Goal: Information Seeking & Learning: Learn about a topic

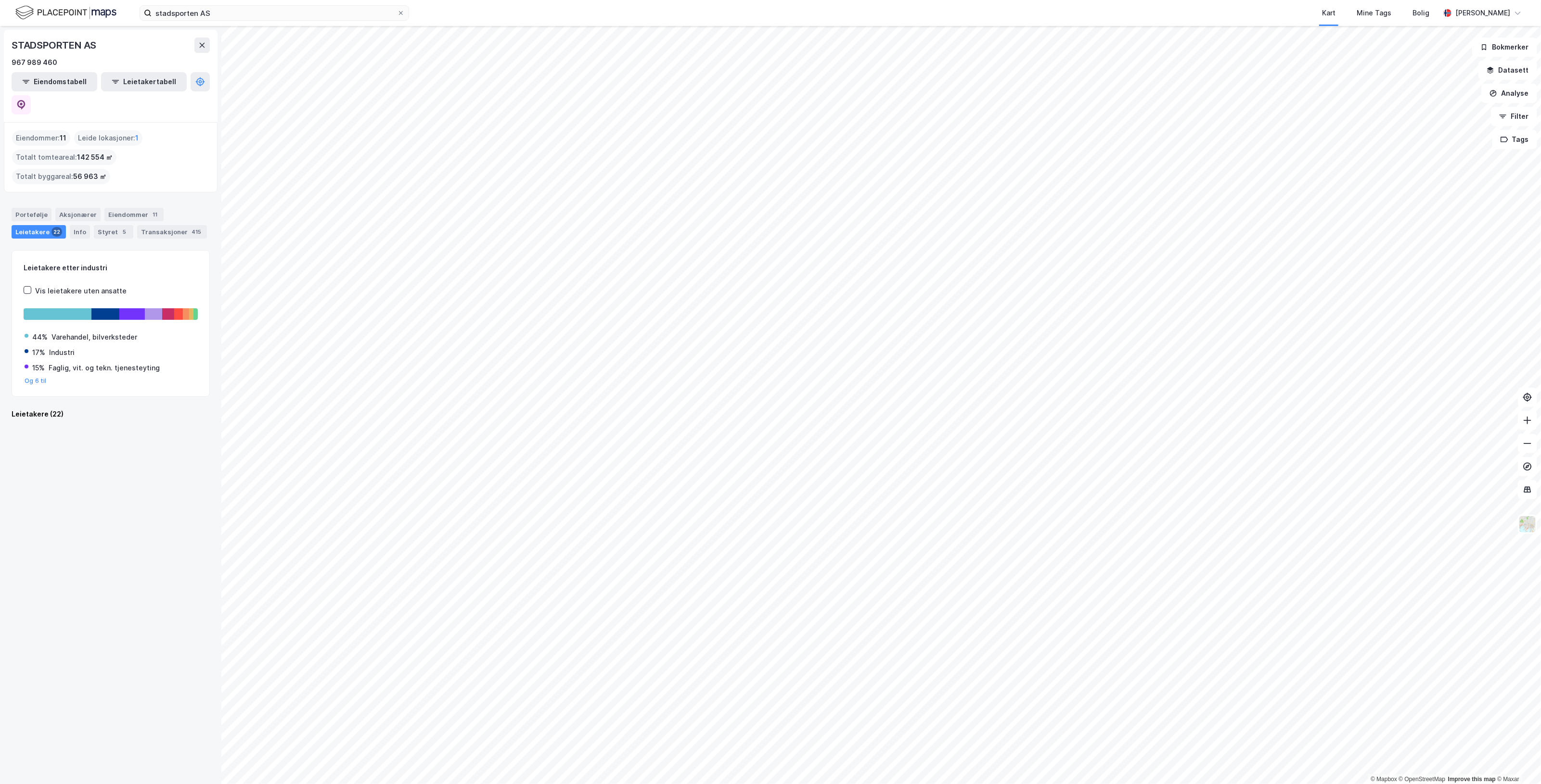
scroll to position [910, 0]
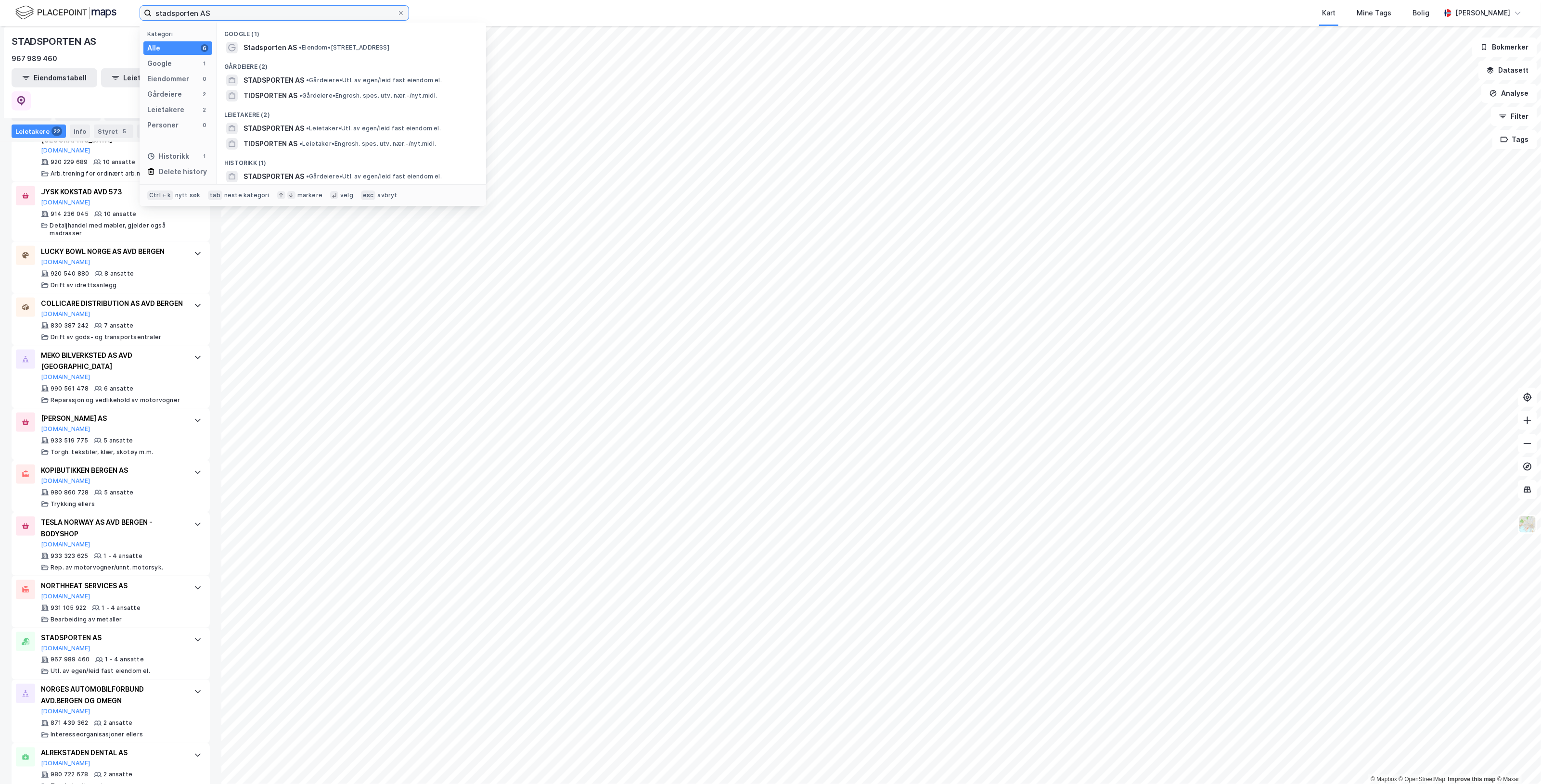
drag, startPoint x: 325, startPoint y: 16, endPoint x: 66, endPoint y: 15, distance: 259.0
click at [66, 15] on div "stadsporten AS Kategori Alle 6 Google 1 Eiendommer 0 Gårdeiere 2 Leietakere 2 P…" at bounding box center [770, 13] width 1541 height 26
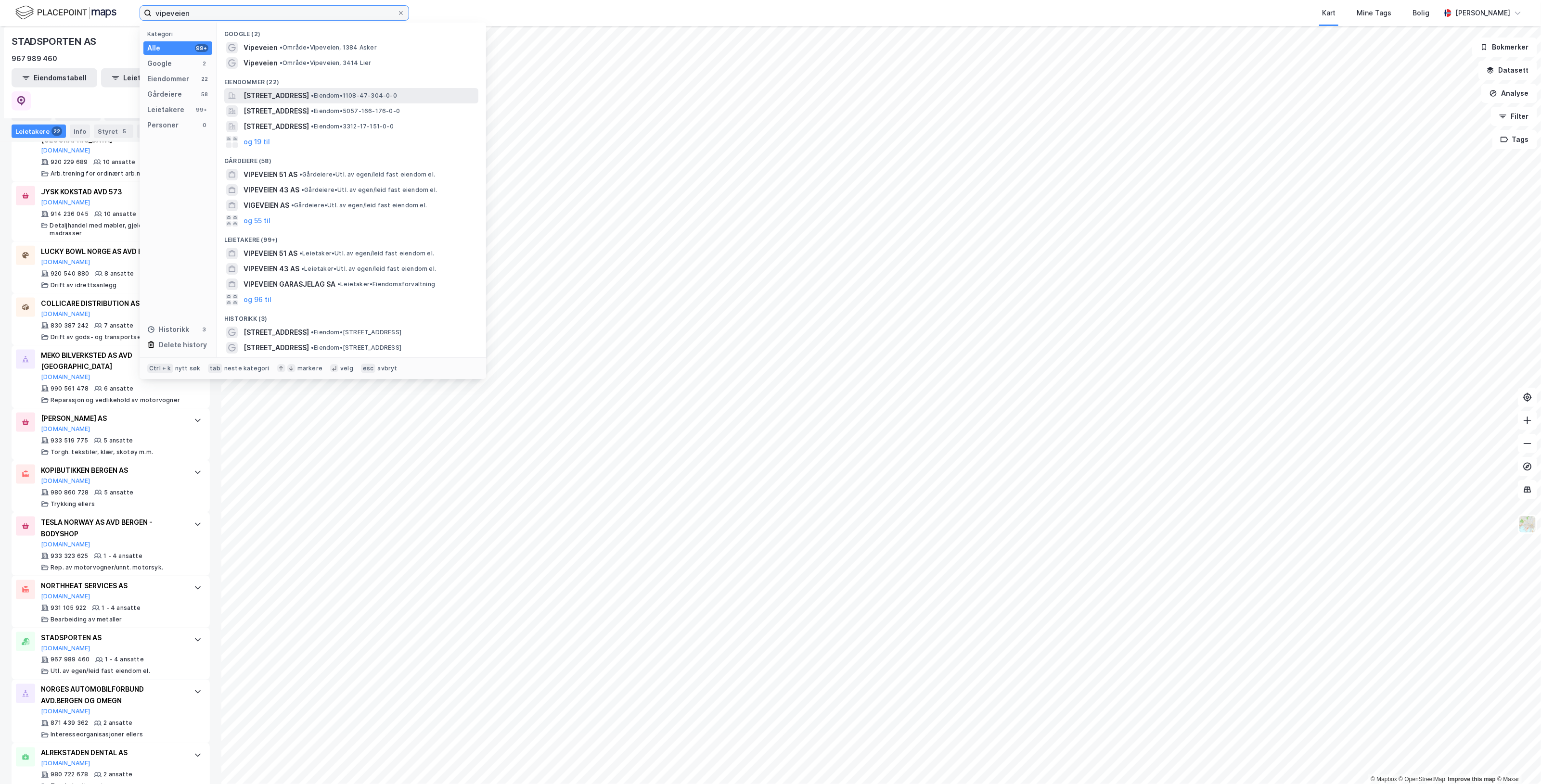
type input "vipeveien"
click at [309, 94] on span "[STREET_ADDRESS]" at bounding box center [275, 96] width 65 height 12
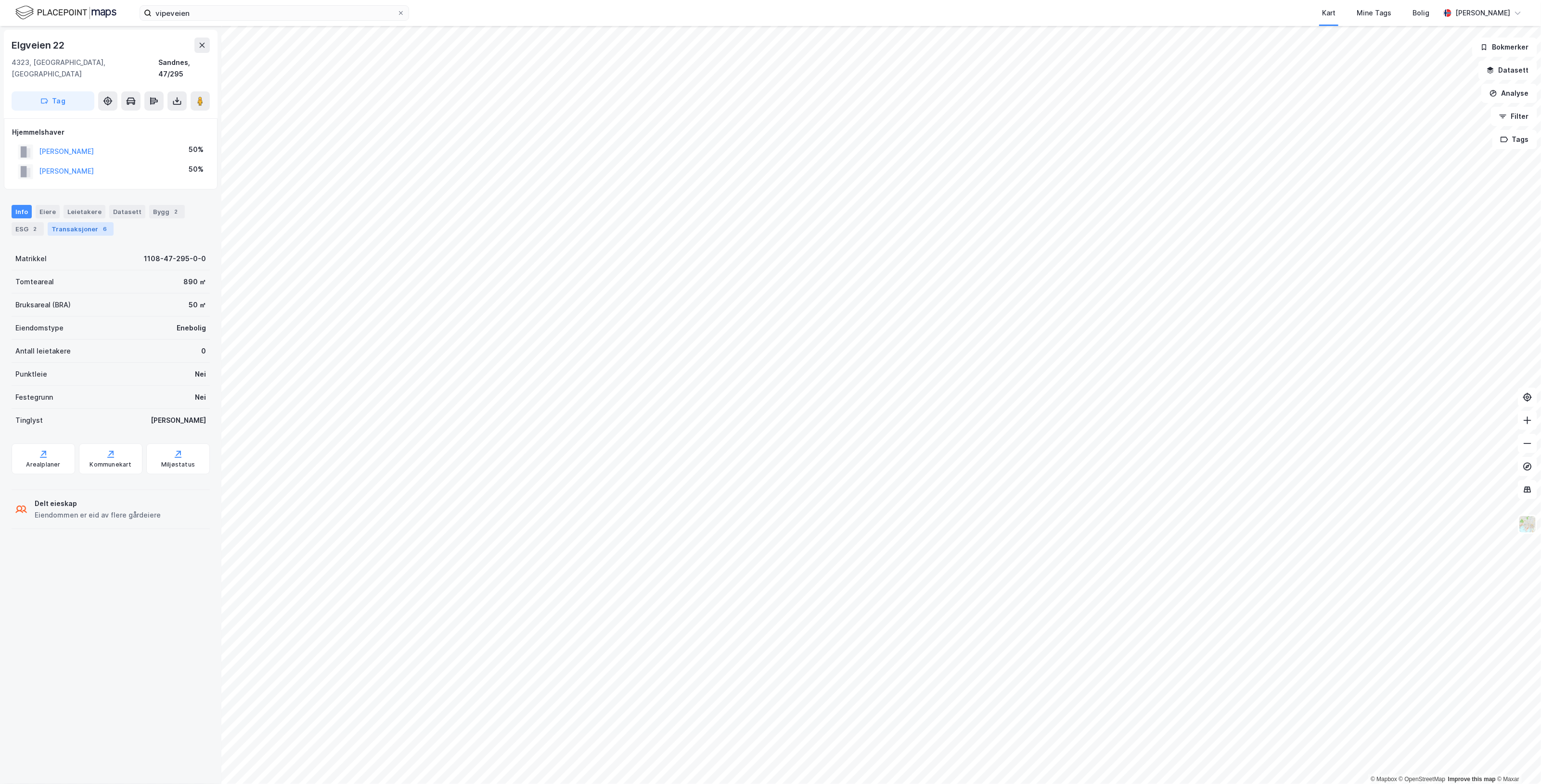
click at [94, 223] on div "Transaksjoner 6" at bounding box center [81, 229] width 66 height 14
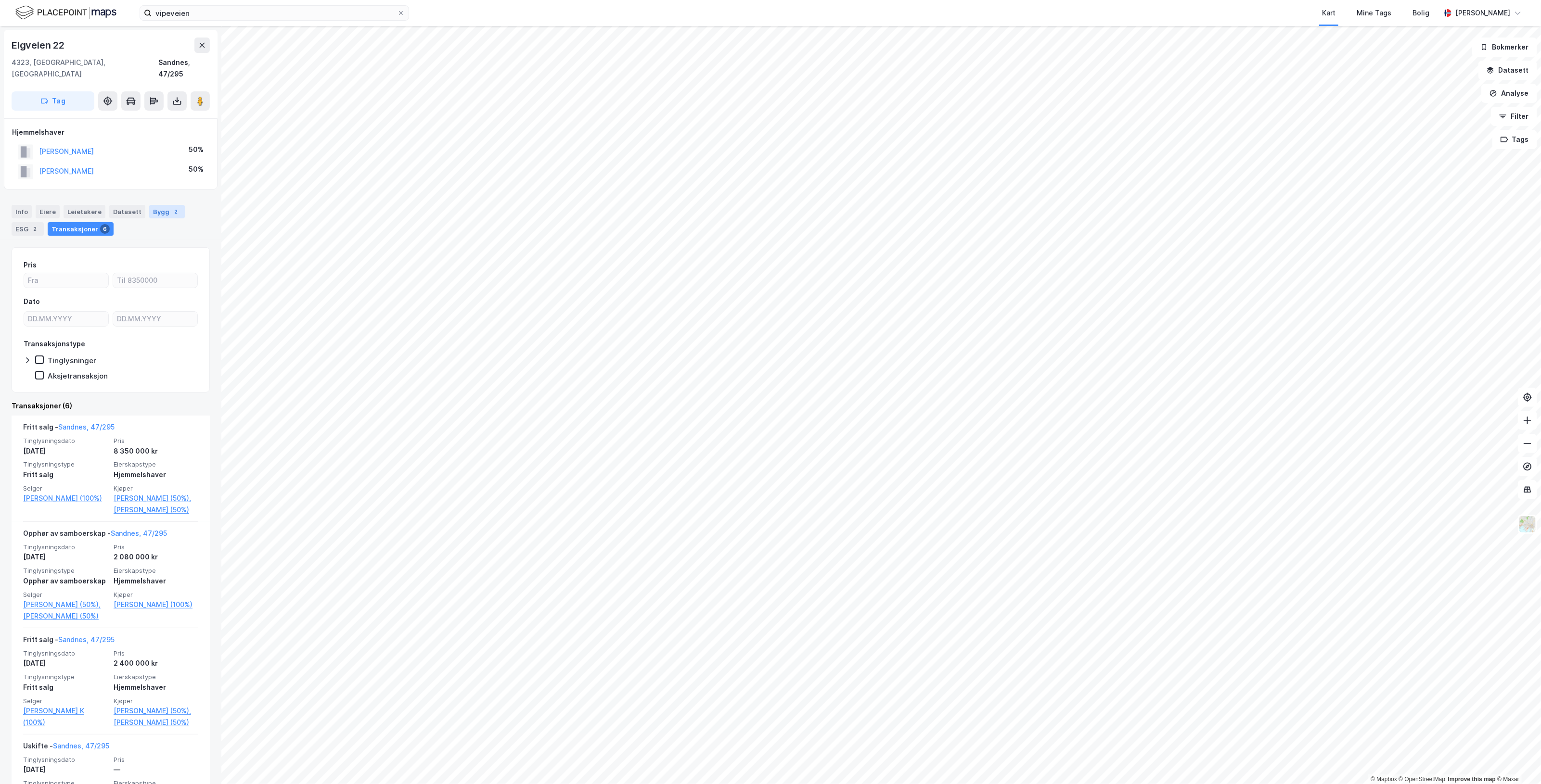
click at [157, 205] on div "Bygg 2" at bounding box center [167, 212] width 35 height 14
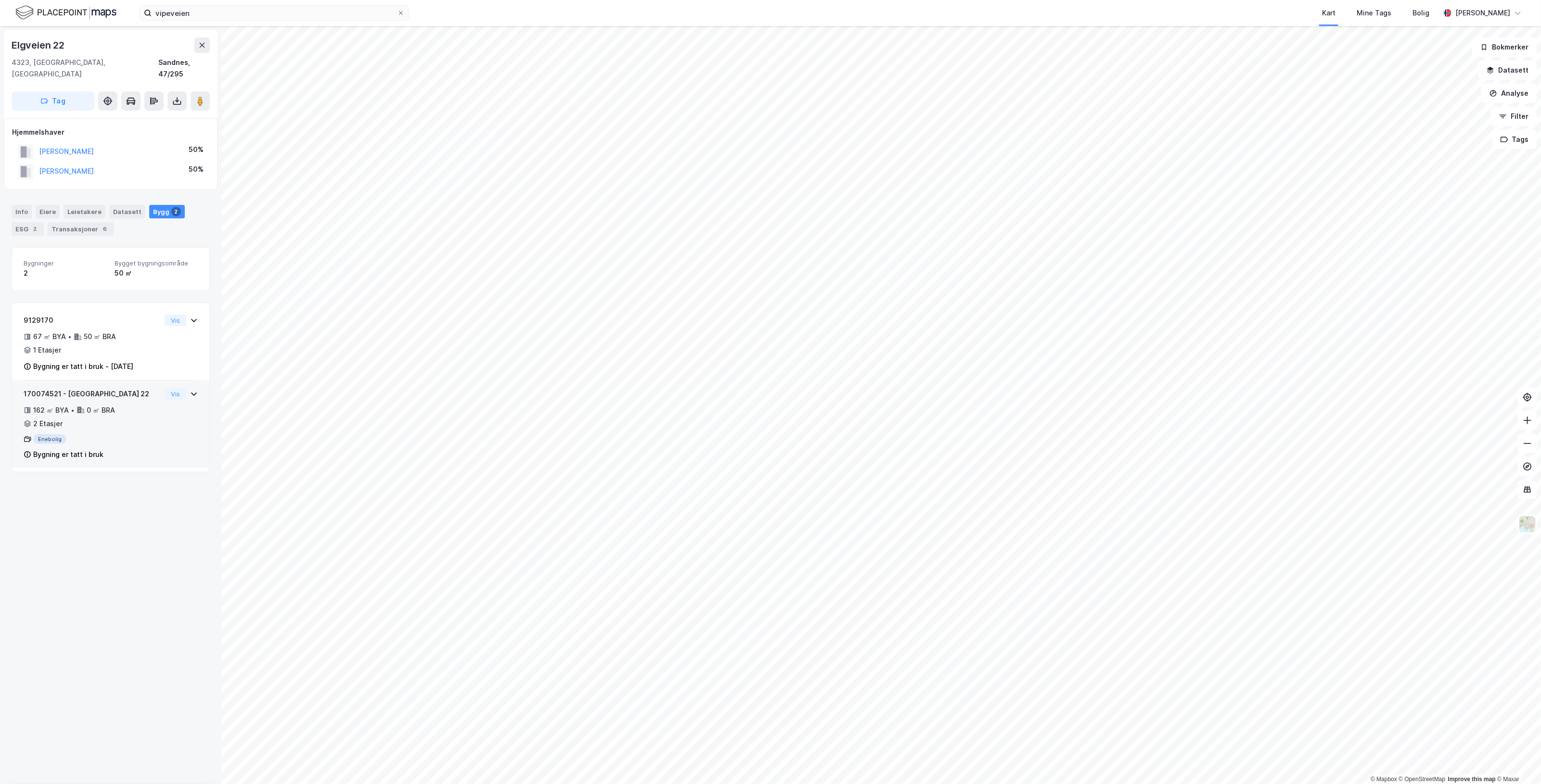
click at [181, 389] on div "Vis" at bounding box center [182, 394] width 33 height 12
click at [190, 316] on icon at bounding box center [194, 320] width 8 height 8
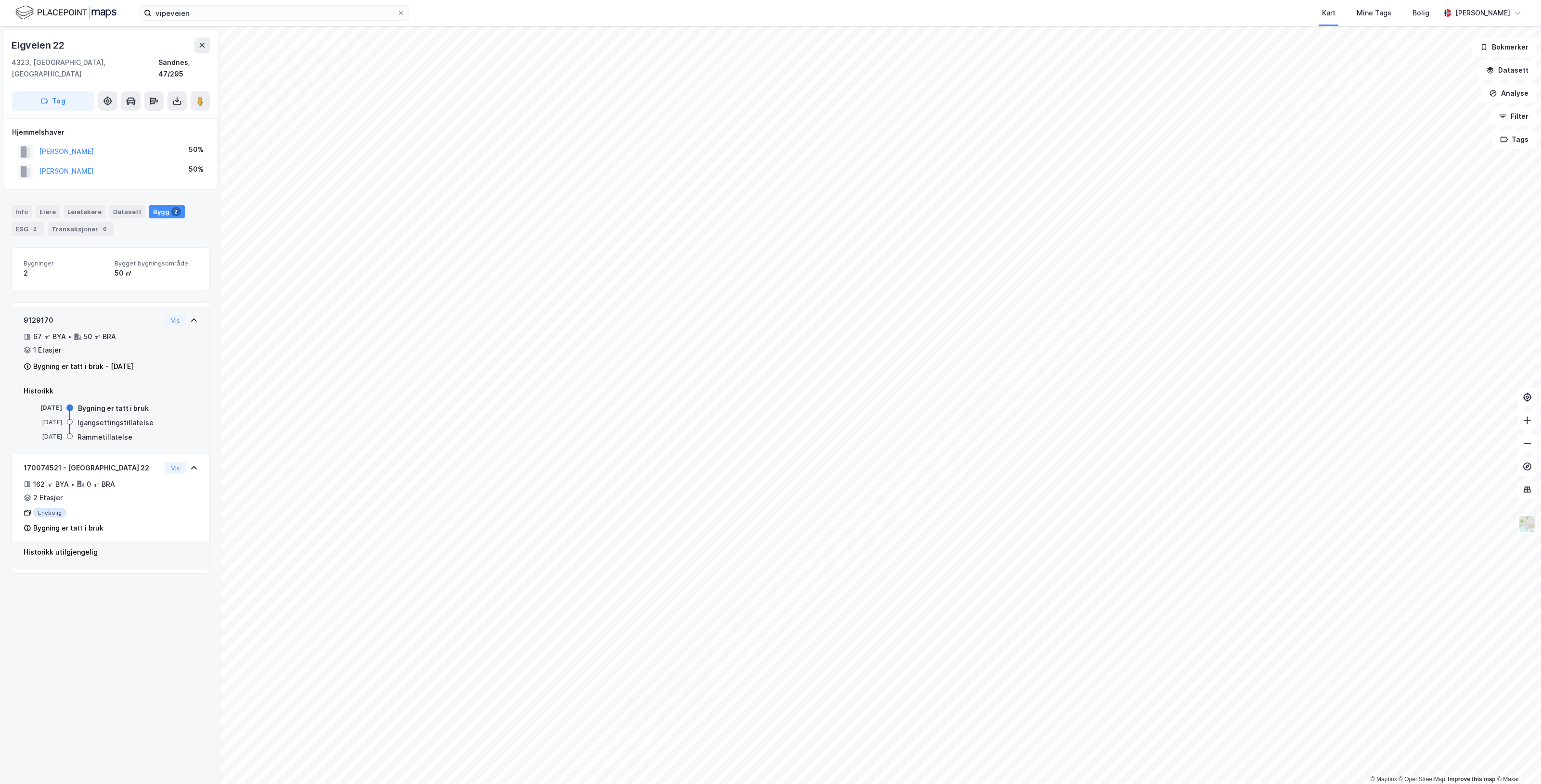
click at [102, 657] on div "[STREET_ADDRESS], 47/295 Tag Hjemmelshaver [PERSON_NAME] 50% [PERSON_NAME] EMIL…" at bounding box center [110, 405] width 222 height 759
click at [107, 663] on div "[STREET_ADDRESS], 47/295 Tag Hjemmelshaver [PERSON_NAME] 50% [PERSON_NAME] EMIL…" at bounding box center [110, 405] width 222 height 759
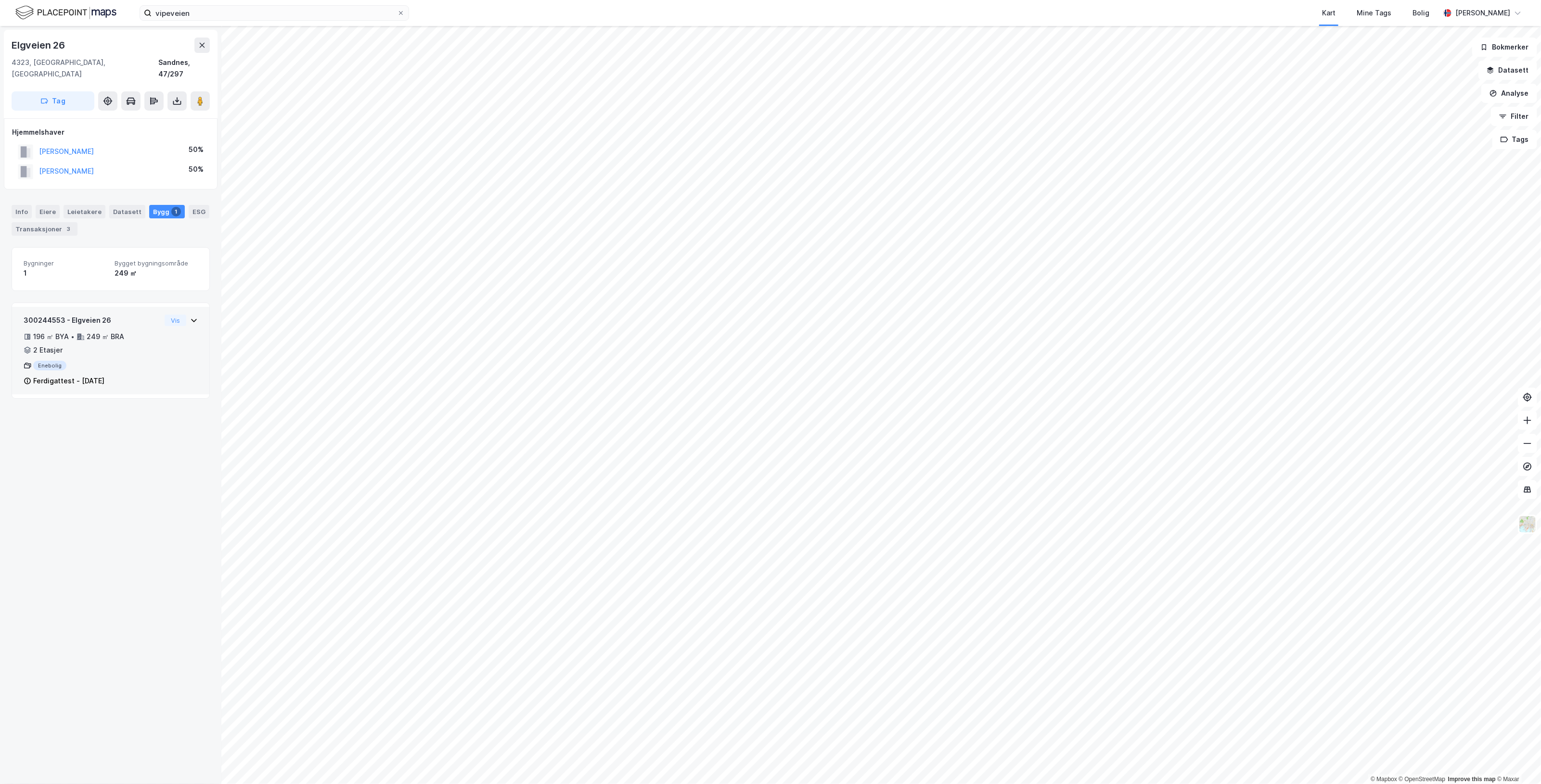
click at [190, 316] on icon at bounding box center [194, 320] width 8 height 8
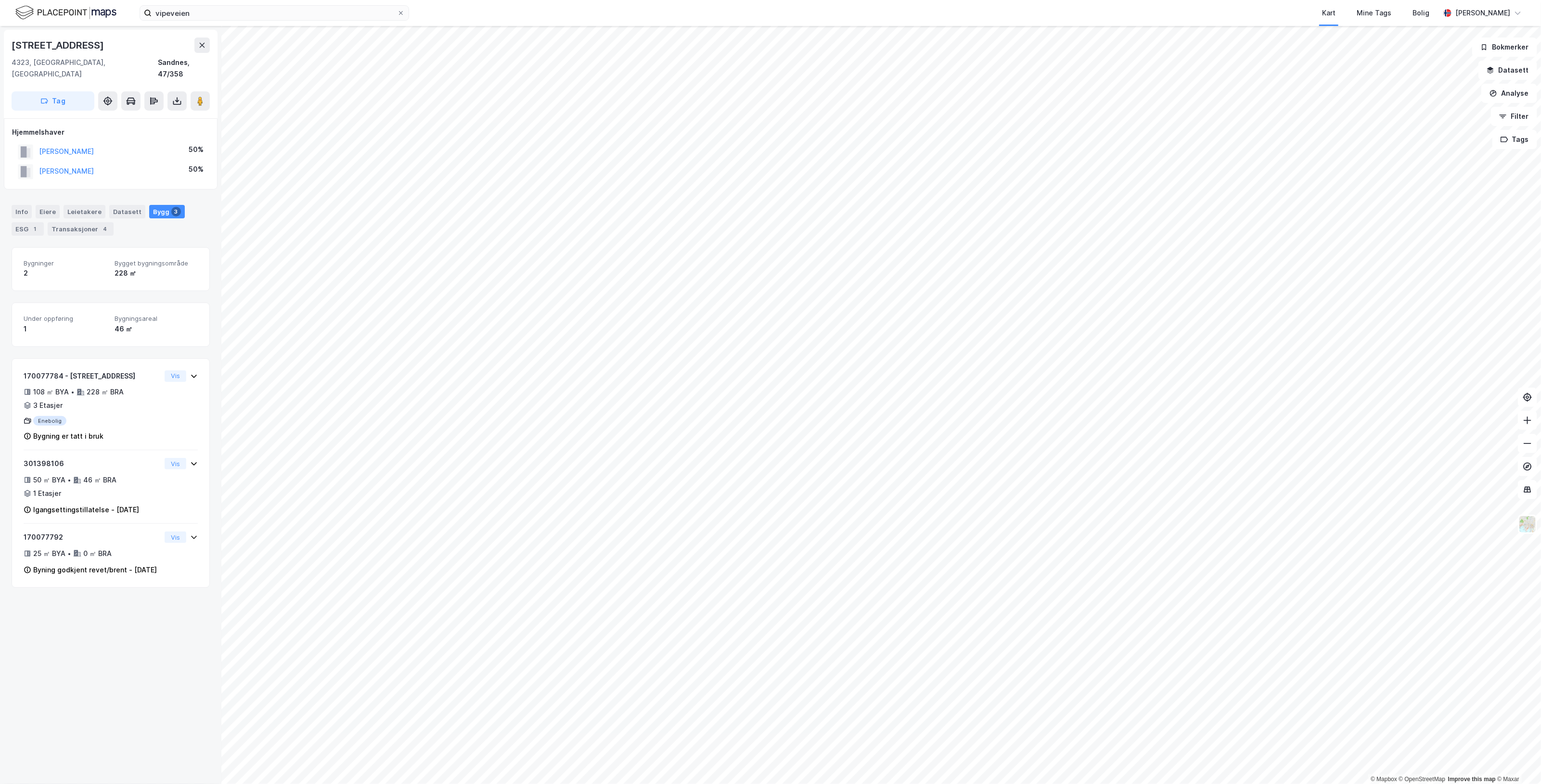
click at [111, 655] on div "[STREET_ADDRESS], [GEOGRAPHIC_DATA] Sandnes, 47/358 Tag Hjemmelshaver [PERSON_N…" at bounding box center [110, 405] width 222 height 759
